Goal: Check status: Check status

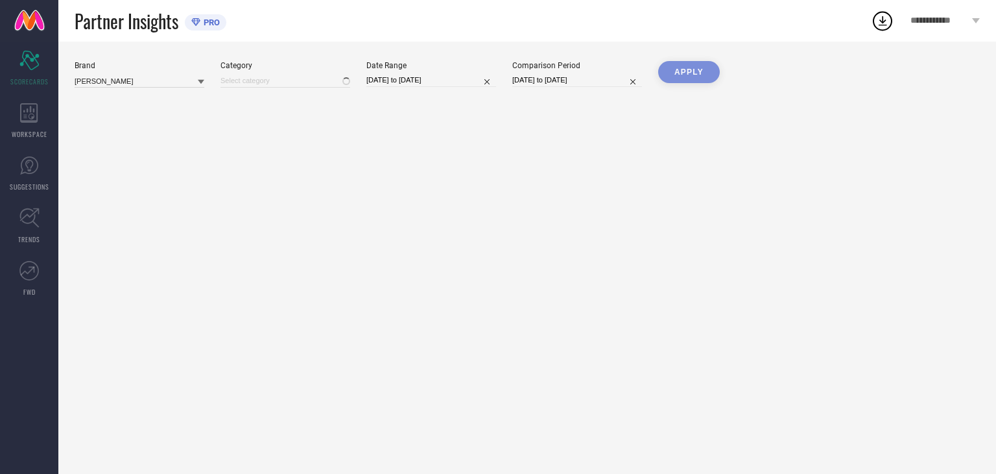
type input "Men-Shirts"
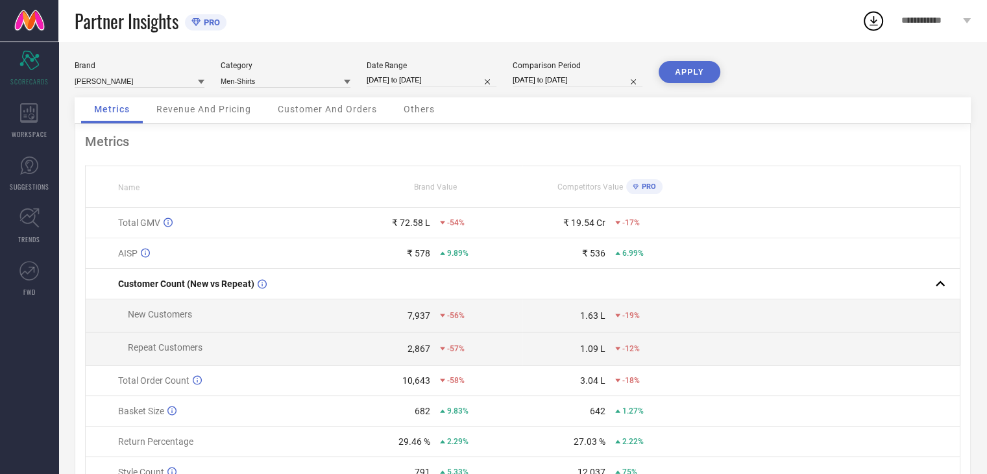
click at [296, 112] on span "Customer And Orders" at bounding box center [327, 109] width 99 height 10
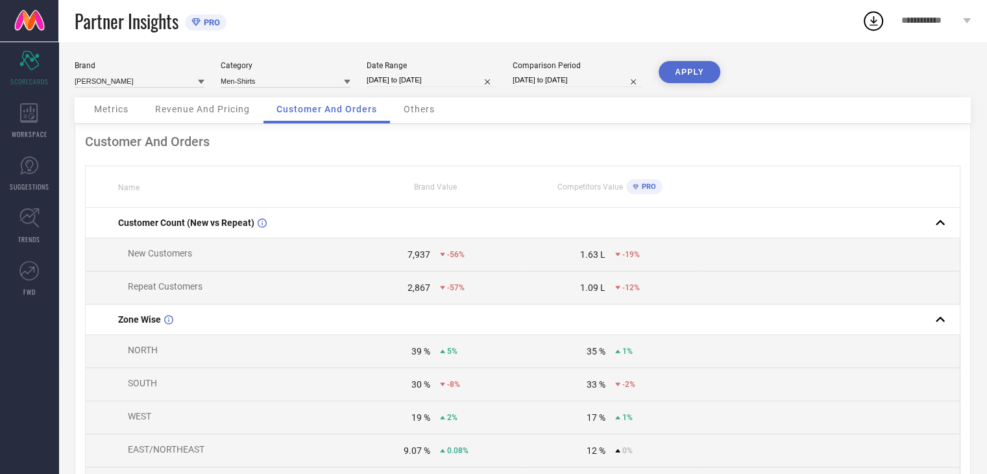
click at [413, 116] on div "Others" at bounding box center [419, 110] width 57 height 26
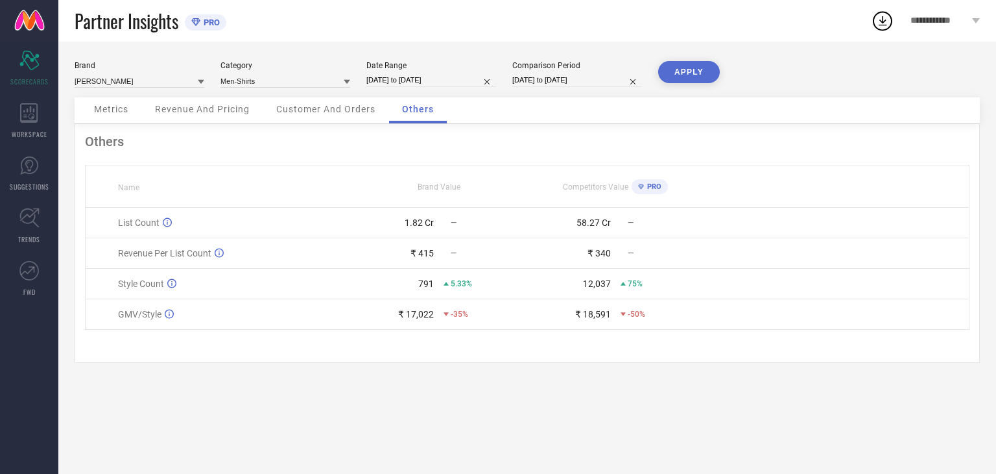
click at [189, 109] on span "Revenue And Pricing" at bounding box center [202, 109] width 95 height 10
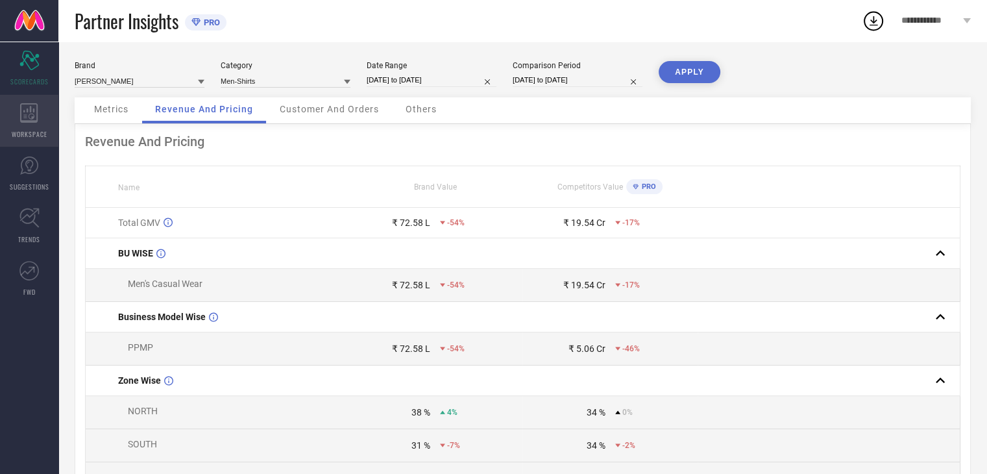
click at [36, 117] on icon at bounding box center [29, 112] width 18 height 19
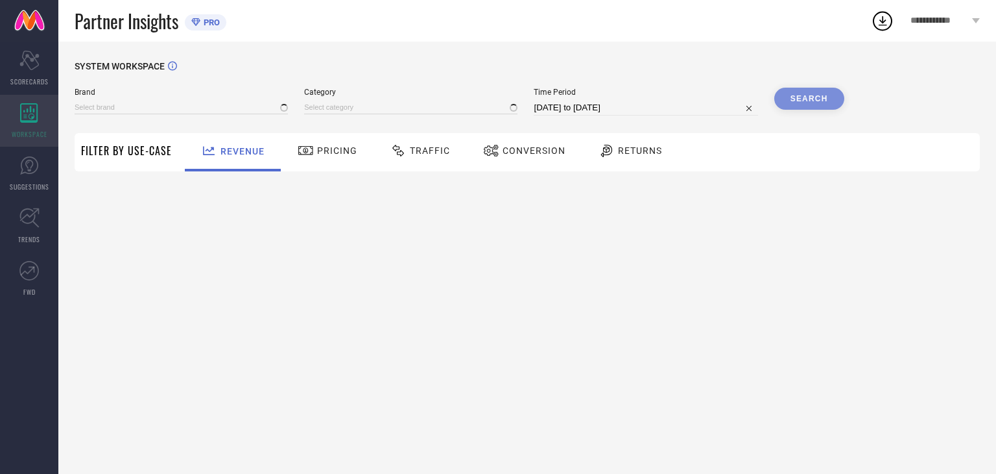
type input "ANUBHUTEE"
type input "All"
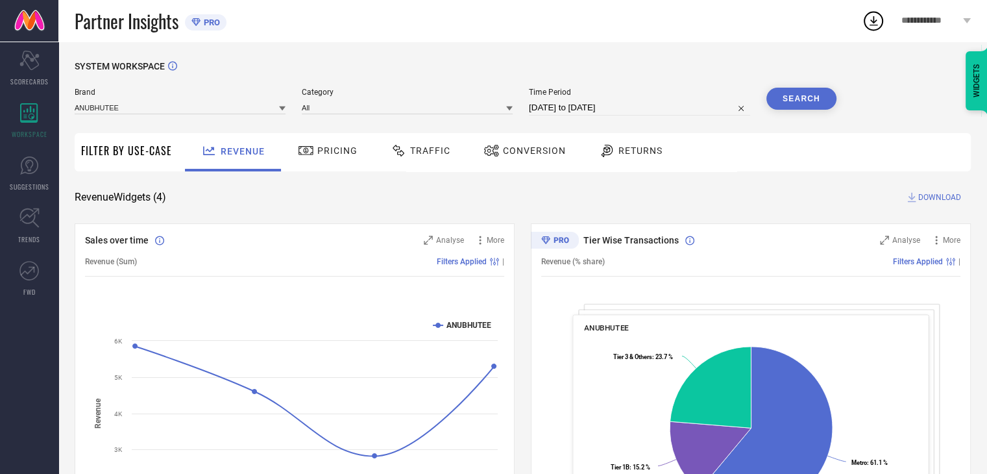
click at [623, 149] on span "Returns" at bounding box center [640, 150] width 44 height 10
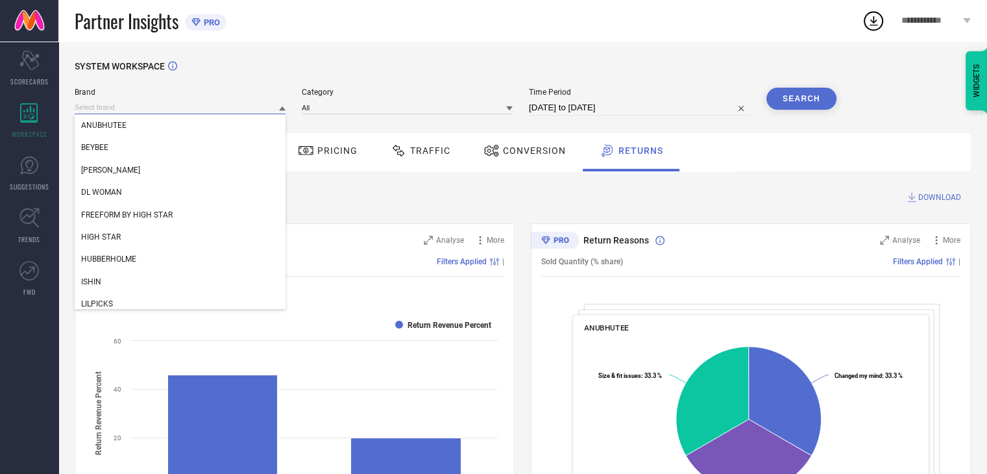
click at [172, 110] on input at bounding box center [180, 108] width 211 height 14
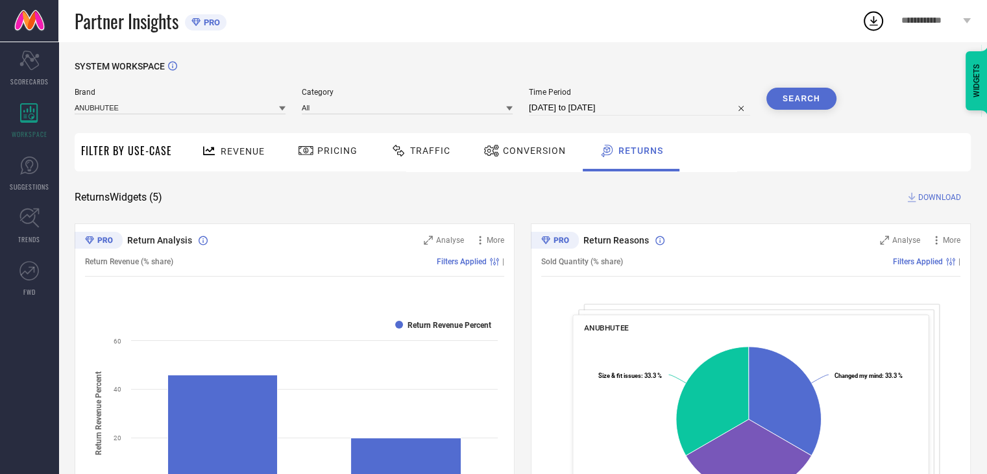
click at [281, 104] on div at bounding box center [282, 108] width 6 height 12
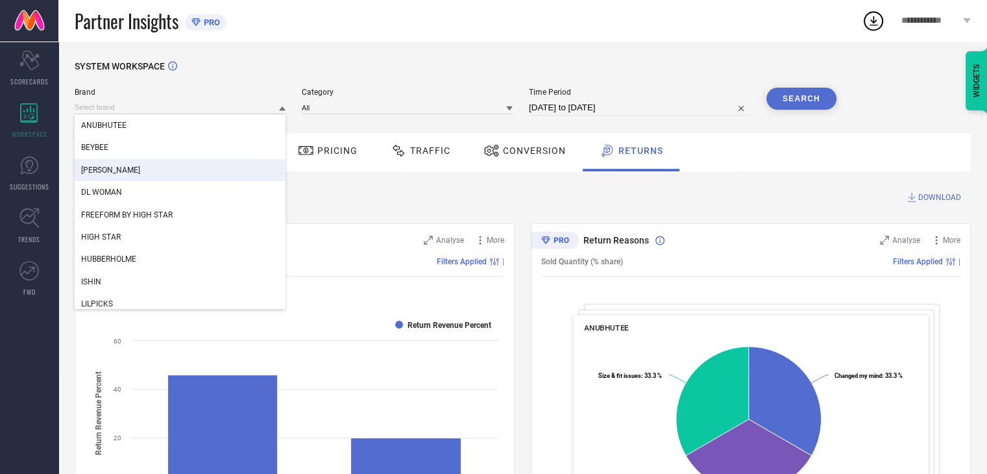
click at [121, 173] on span "[PERSON_NAME]" at bounding box center [110, 169] width 59 height 9
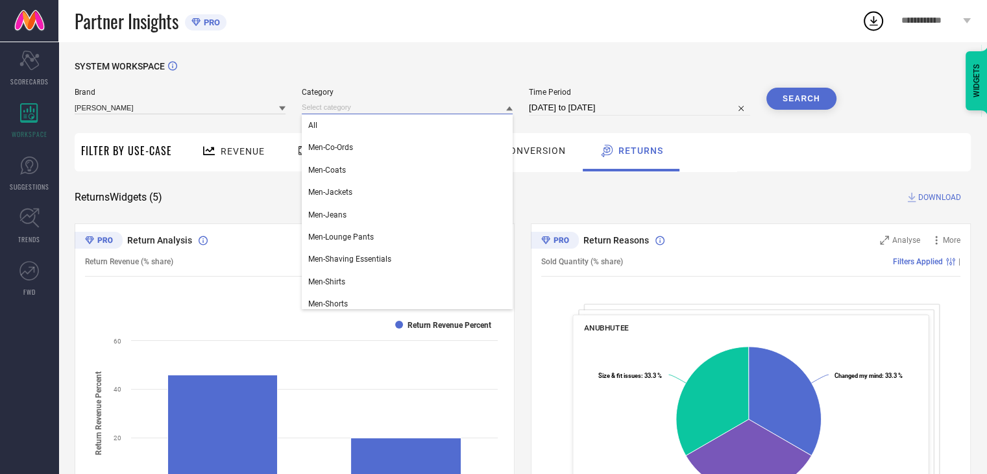
click at [326, 107] on input at bounding box center [407, 108] width 211 height 14
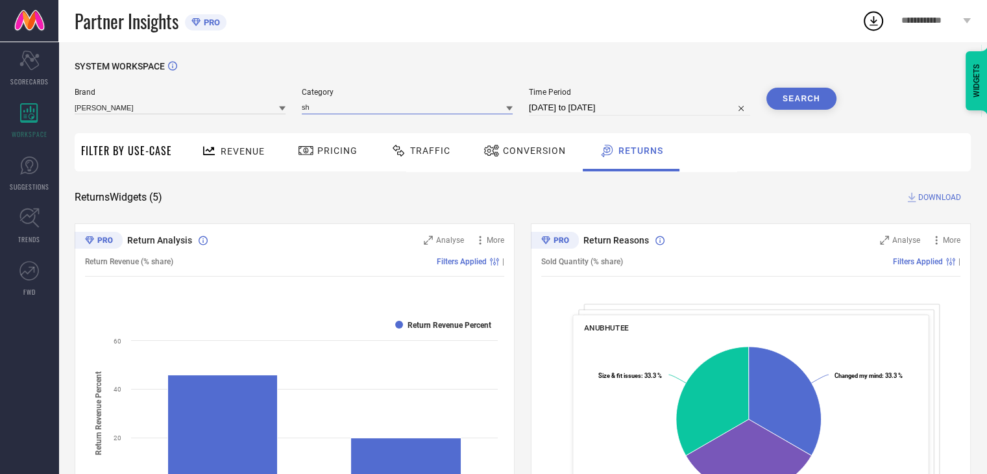
type input "s"
click at [509, 112] on div at bounding box center [509, 108] width 6 height 12
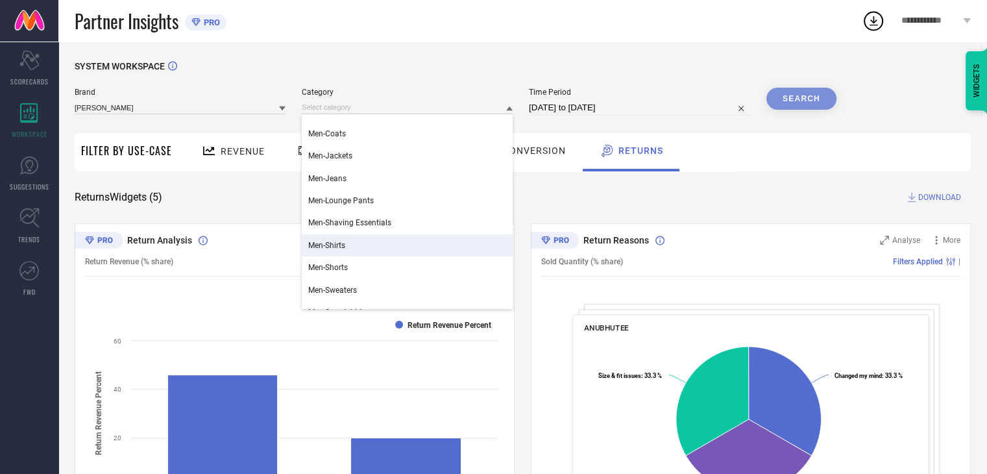
scroll to position [38, 0]
click at [356, 249] on div "Men-Shirts" at bounding box center [407, 244] width 211 height 22
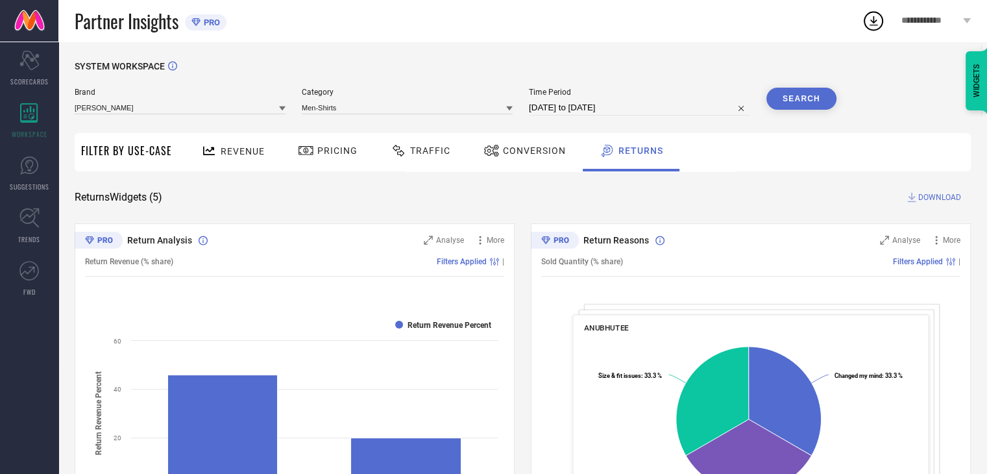
click at [651, 110] on input "[DATE] to [DATE]" at bounding box center [639, 108] width 221 height 16
select select "6"
select select "2025"
select select "7"
select select "2025"
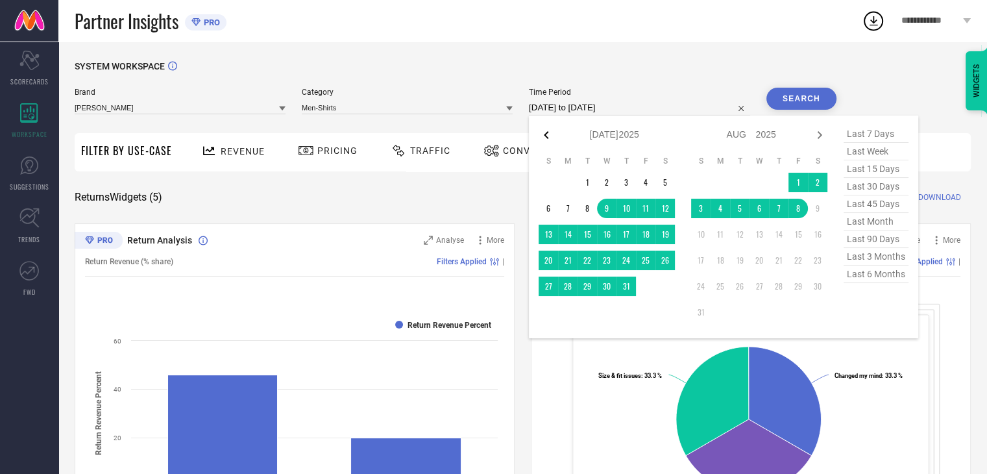
click at [544, 134] on icon at bounding box center [546, 135] width 16 height 16
select select "5"
select select "2025"
select select "6"
select select "2025"
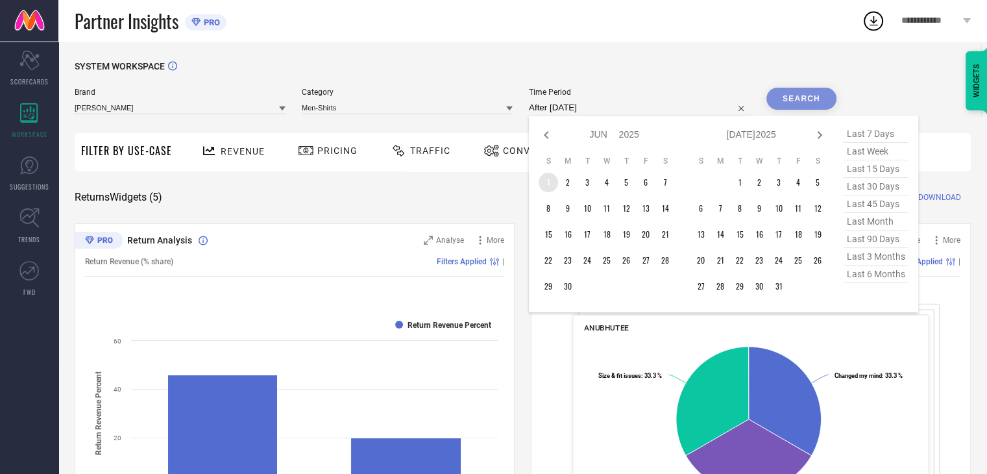
click at [546, 187] on td "1" at bounding box center [547, 182] width 19 height 19
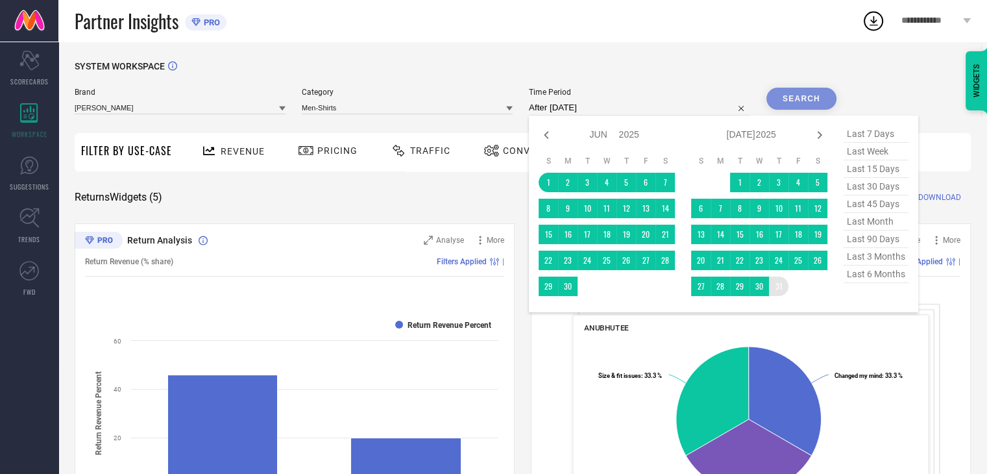
type input "[DATE] to [DATE]"
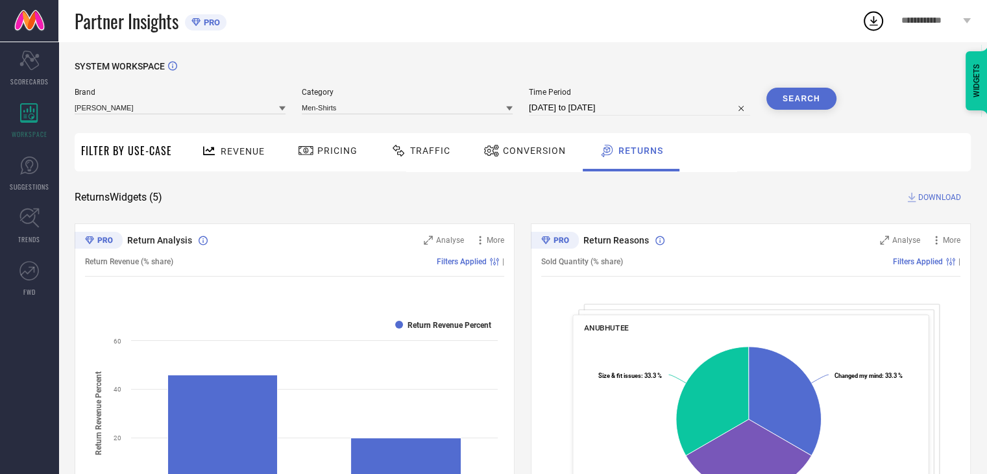
click at [812, 101] on button "Search" at bounding box center [801, 99] width 70 height 22
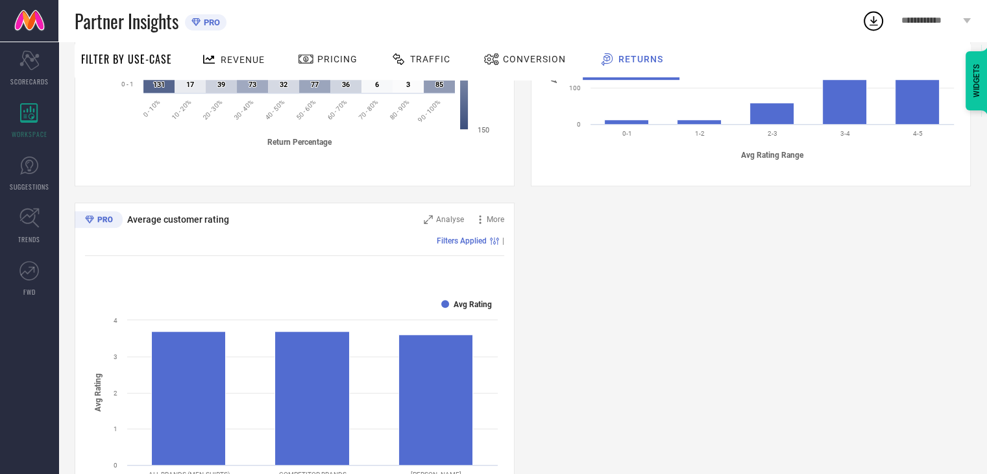
scroll to position [775, 0]
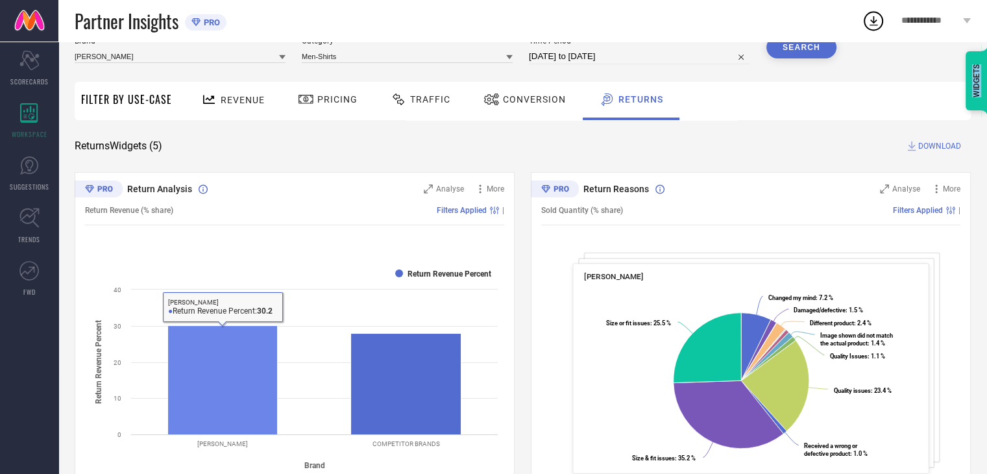
scroll to position [52, 0]
